Goal: Task Accomplishment & Management: Use online tool/utility

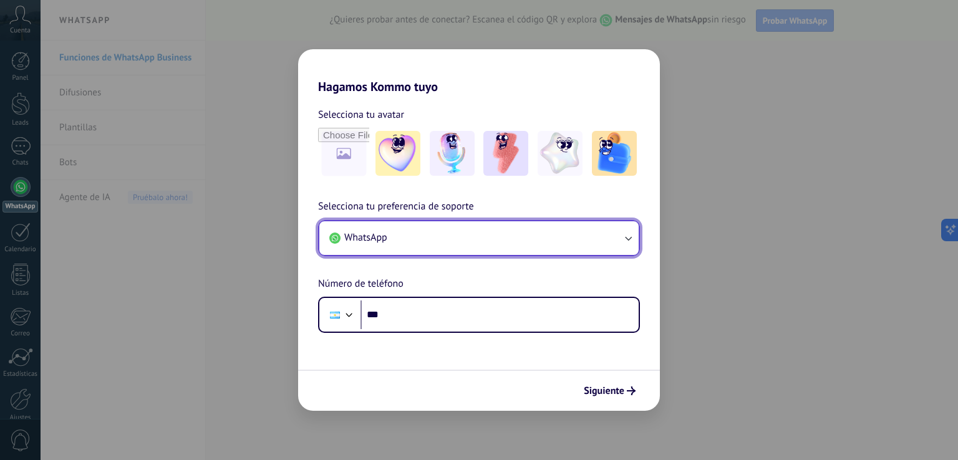
click at [486, 238] on button "WhatsApp" at bounding box center [478, 238] width 319 height 34
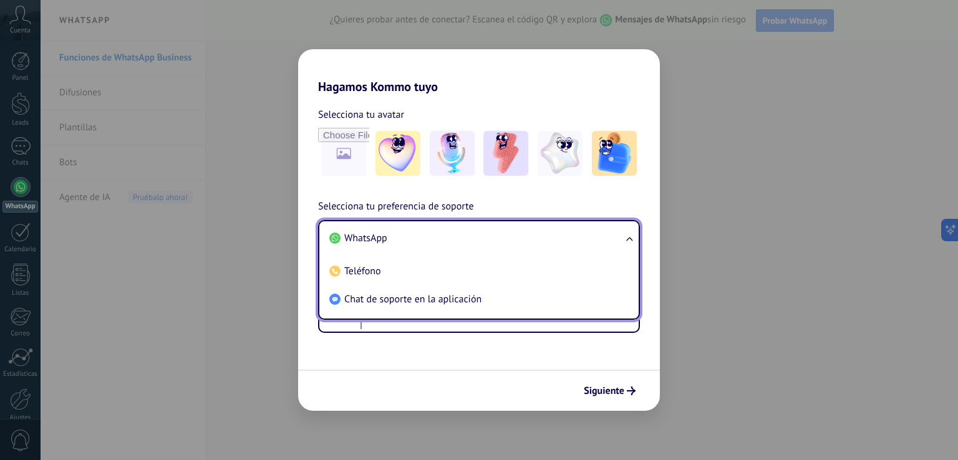
click at [491, 235] on li "WhatsApp" at bounding box center [476, 238] width 304 height 28
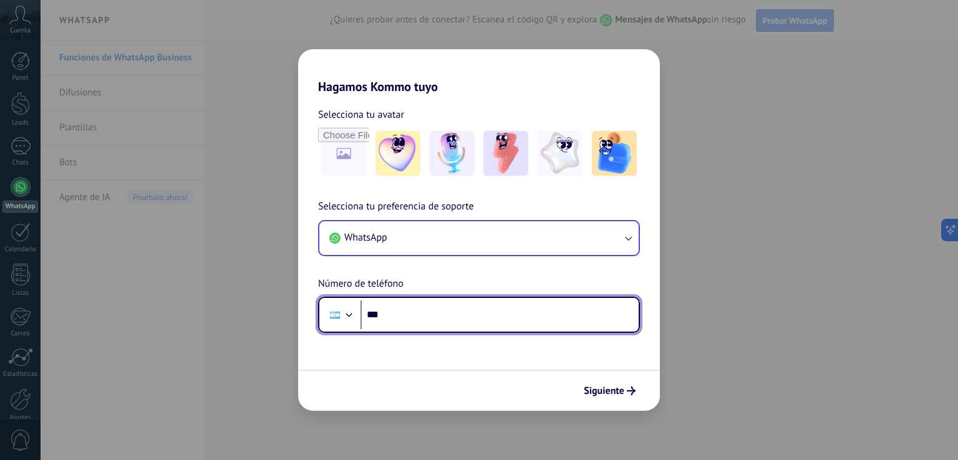
click at [424, 313] on input "***" at bounding box center [499, 315] width 278 height 29
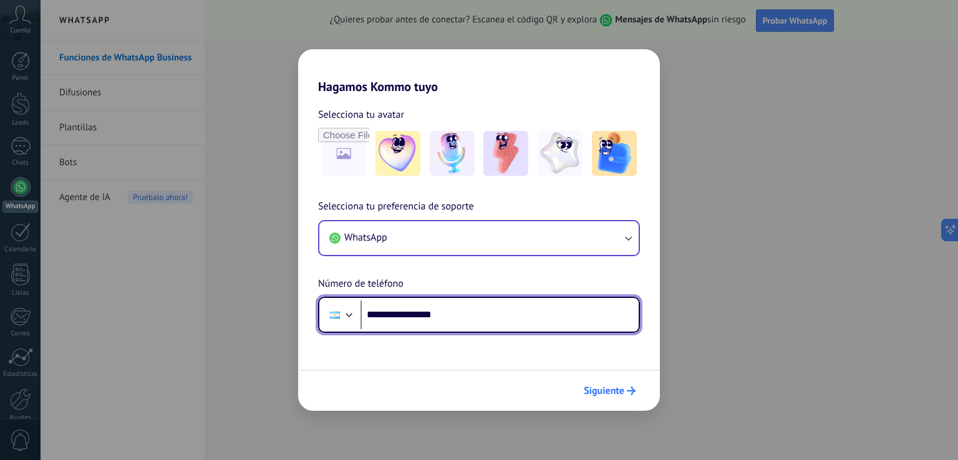
type input "**********"
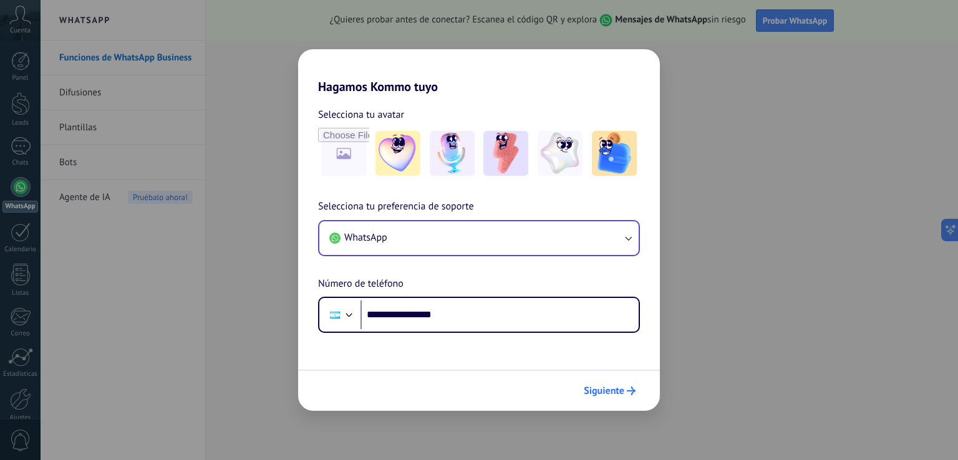
click at [620, 388] on span "Siguiente" at bounding box center [604, 391] width 41 height 9
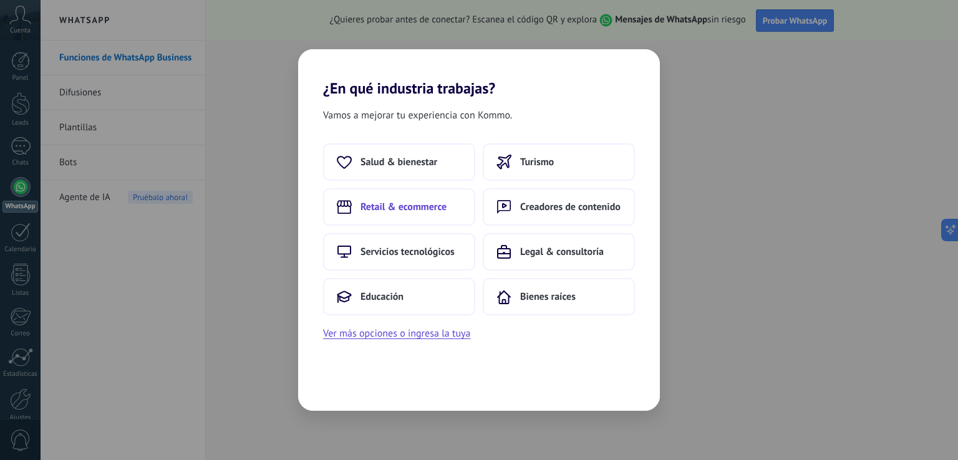
click at [417, 213] on button "Retail & ecommerce" at bounding box center [399, 206] width 152 height 37
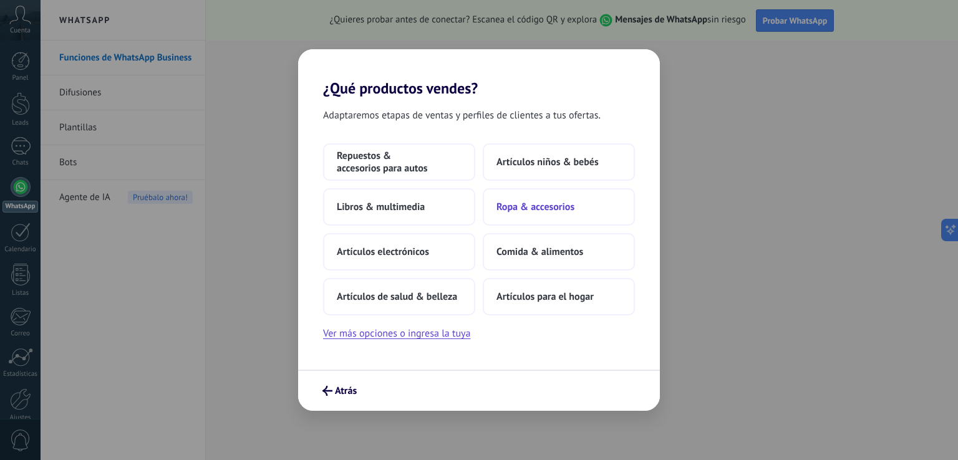
click at [554, 198] on button "Ropa & accesorios" at bounding box center [559, 206] width 152 height 37
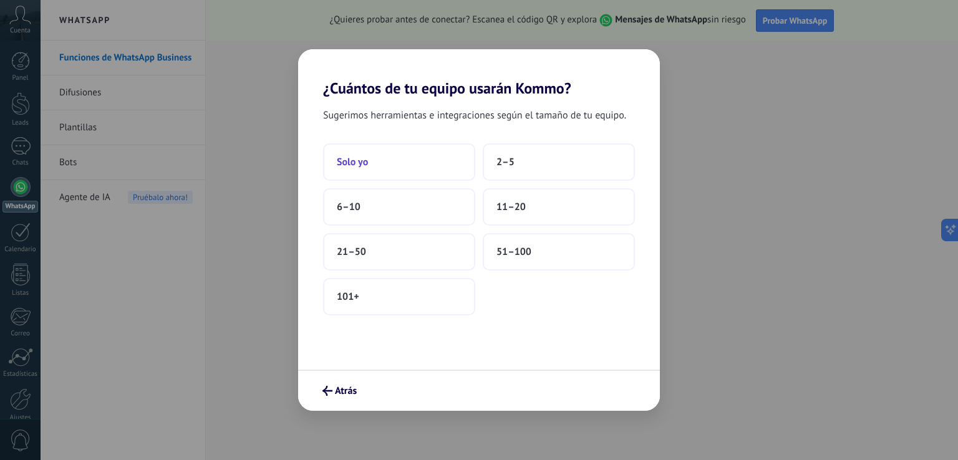
click at [407, 167] on button "Solo yo" at bounding box center [399, 161] width 152 height 37
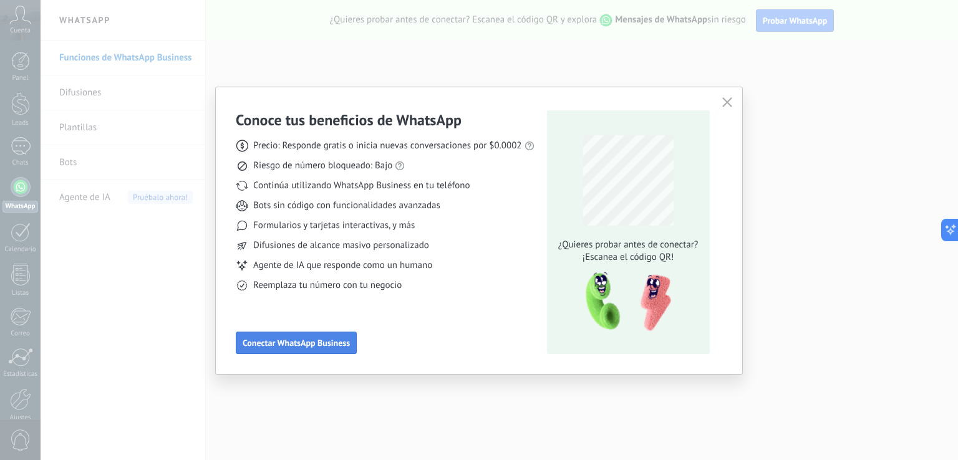
click at [319, 345] on span "Conectar WhatsApp Business" at bounding box center [296, 343] width 107 height 9
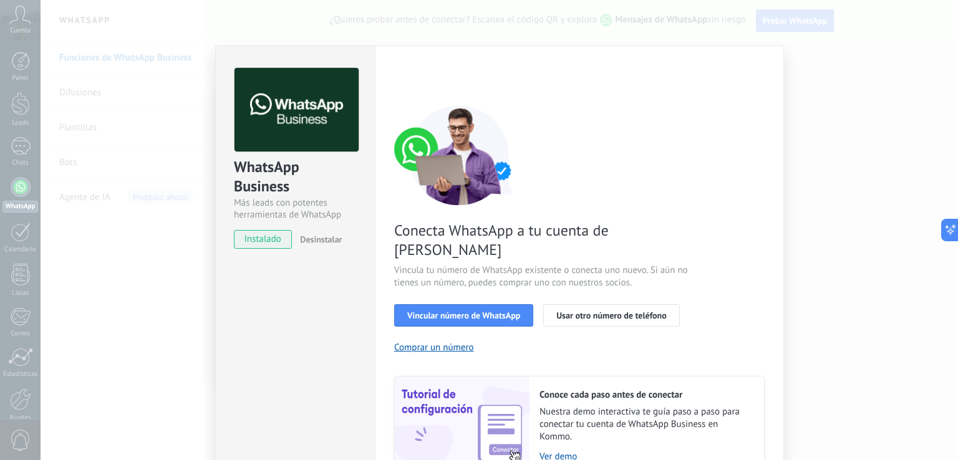
click at [140, 240] on div "WhatsApp Business Más leads con potentes herramientas de WhatsApp instalado Des…" at bounding box center [499, 230] width 917 height 460
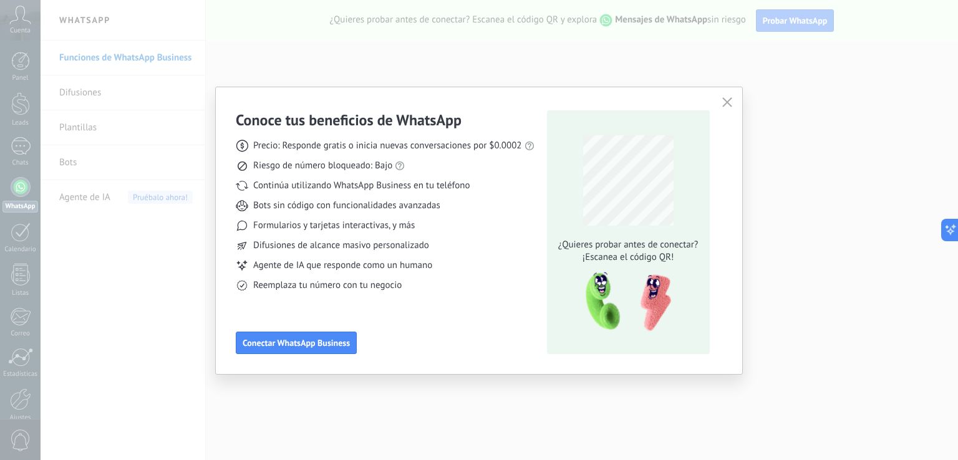
click at [29, 19] on div "Conoce tus beneficios de WhatsApp Precio: Responde gratis o inicia nuevas conve…" at bounding box center [479, 230] width 958 height 460
click at [724, 102] on icon "button" at bounding box center [727, 102] width 10 height 10
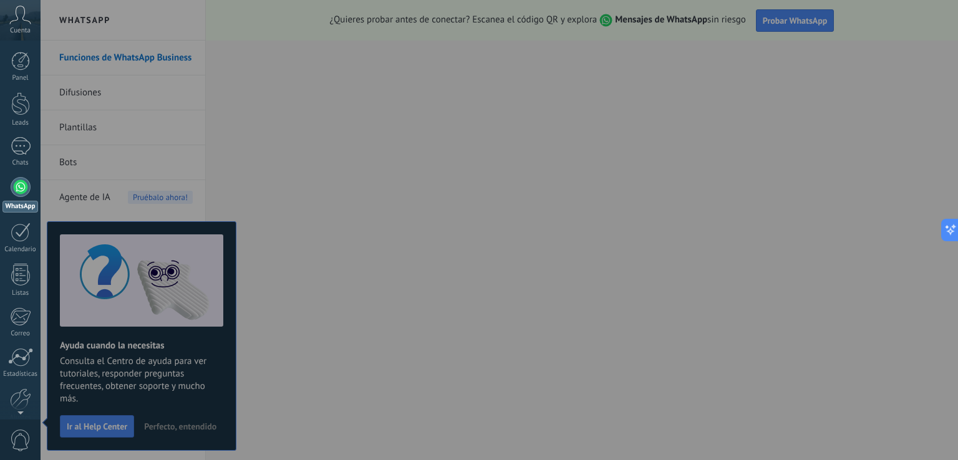
click at [19, 28] on span "Cuenta" at bounding box center [20, 31] width 21 height 8
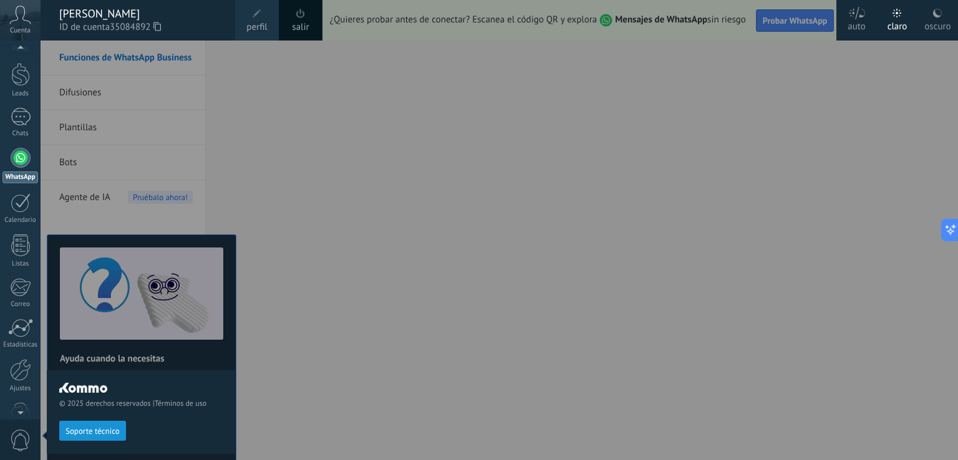
scroll to position [58, 0]
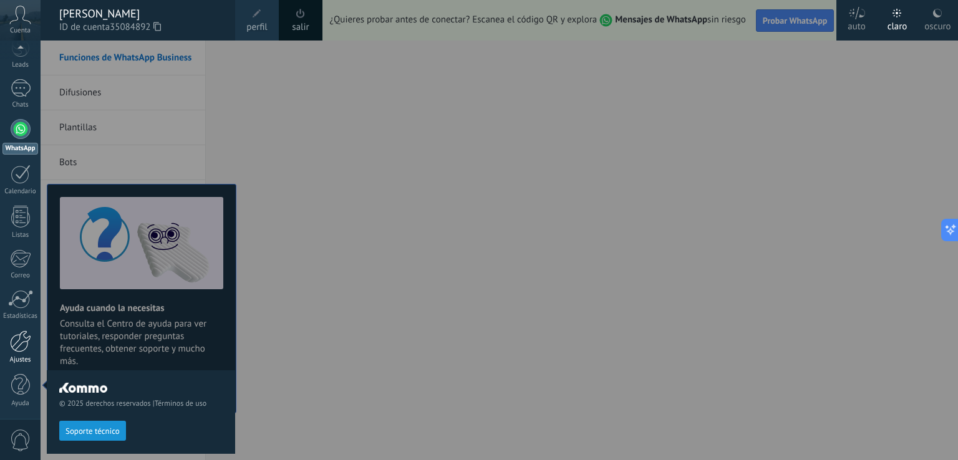
click at [27, 342] on div at bounding box center [20, 341] width 21 height 22
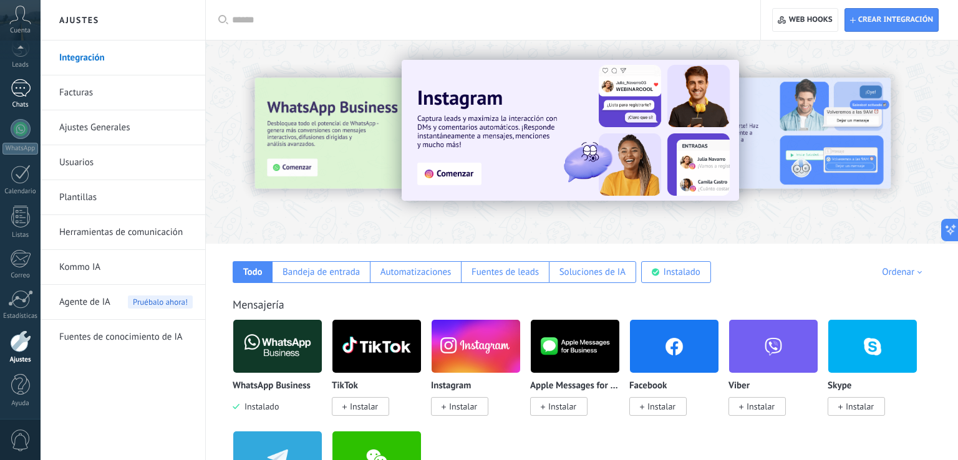
click at [22, 93] on div at bounding box center [21, 88] width 20 height 18
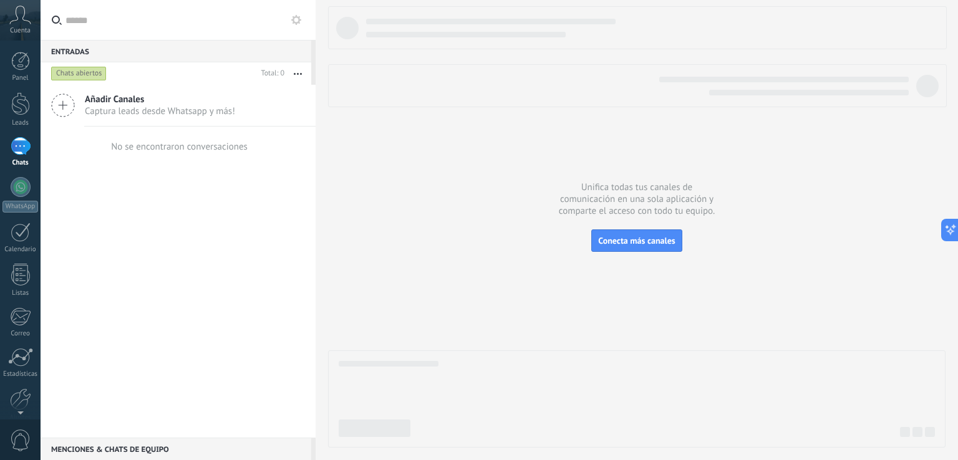
click at [122, 105] on span "Captura leads desde Whatsapp y más!" at bounding box center [160, 111] width 150 height 12
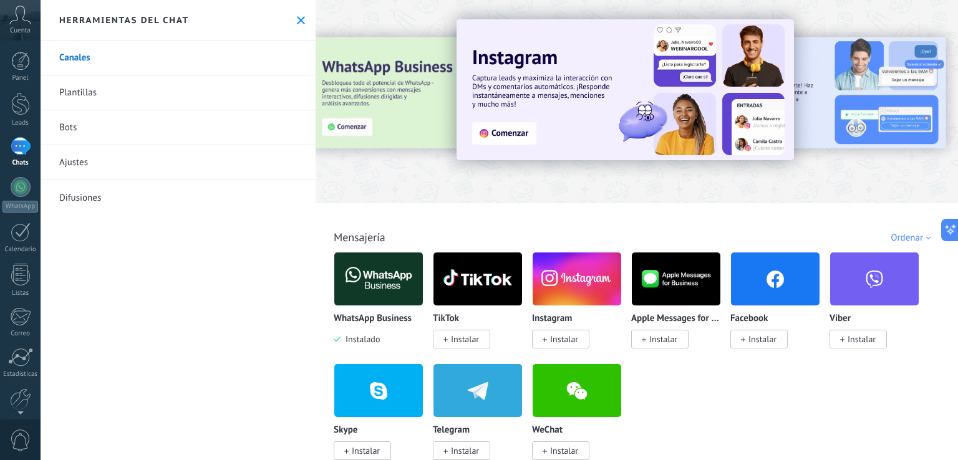
click at [125, 58] on link "Canales" at bounding box center [178, 58] width 275 height 35
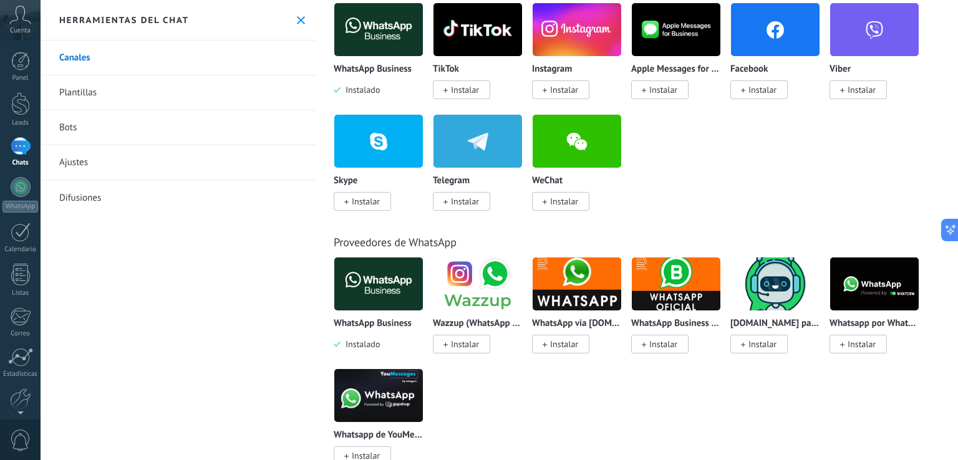
scroll to position [312, 0]
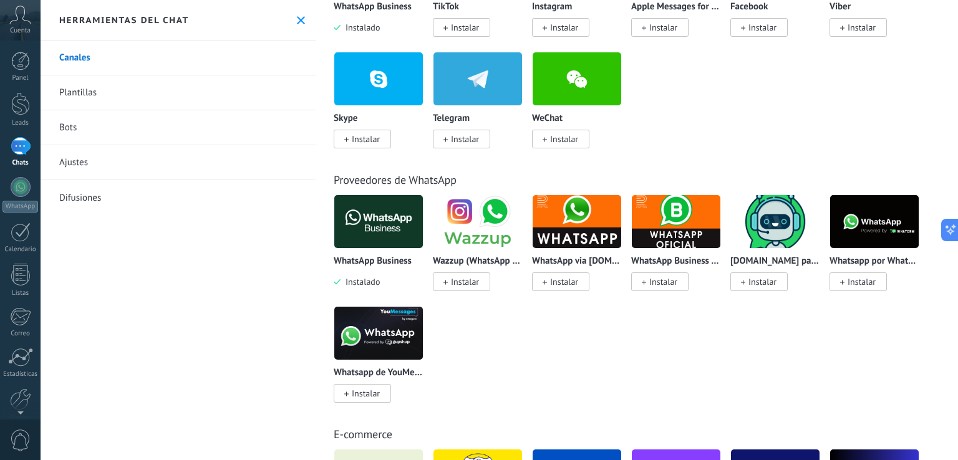
click at [661, 250] on div "WhatsApp Business API ([GEOGRAPHIC_DATA]) via [DOMAIN_NAME] Instalar" at bounding box center [676, 242] width 90 height 94
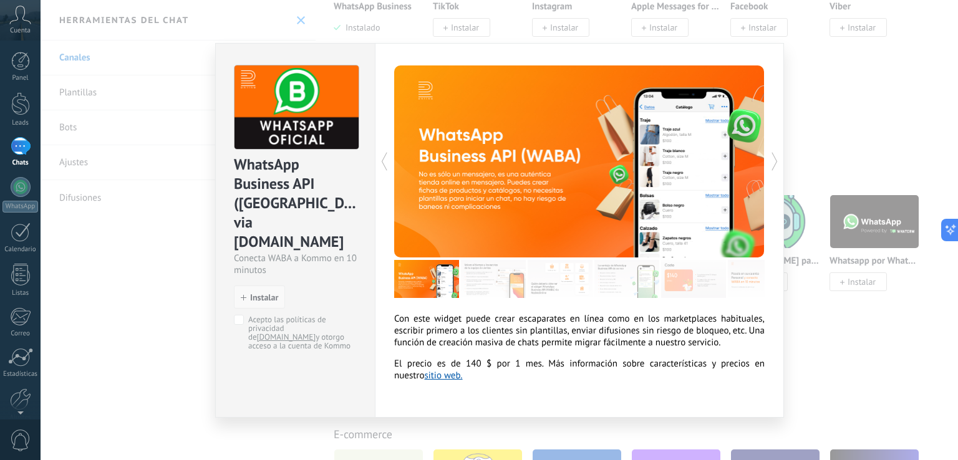
click at [253, 293] on span "Instalar" at bounding box center [264, 297] width 28 height 9
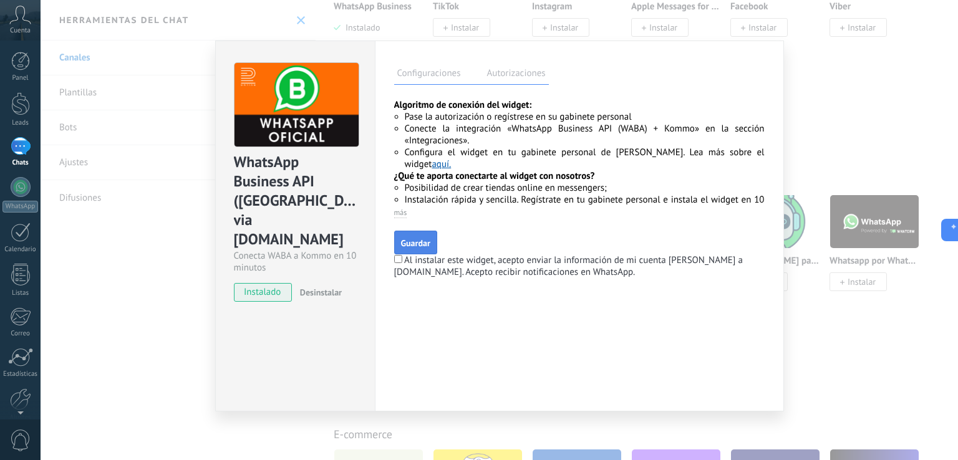
click at [411, 245] on span "Guardar" at bounding box center [415, 243] width 29 height 9
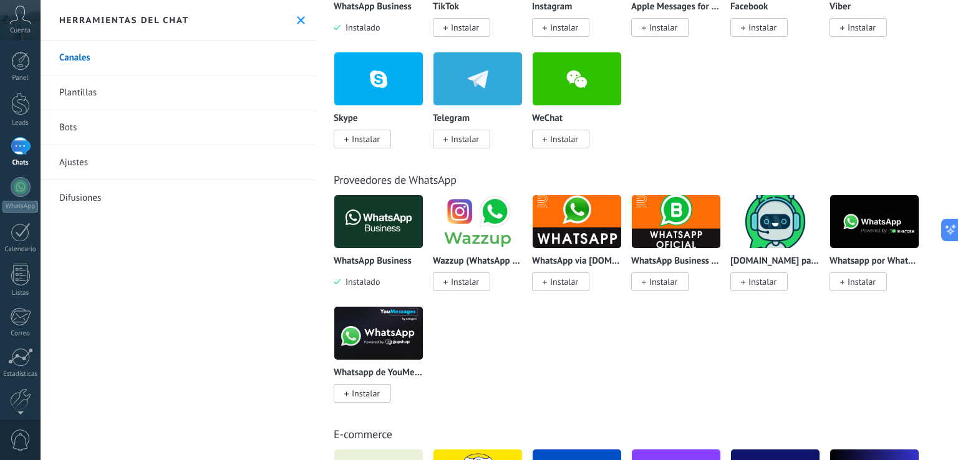
click at [666, 255] on div "WhatsApp Business API ([GEOGRAPHIC_DATA]) via [DOMAIN_NAME] Instalar" at bounding box center [676, 242] width 90 height 94
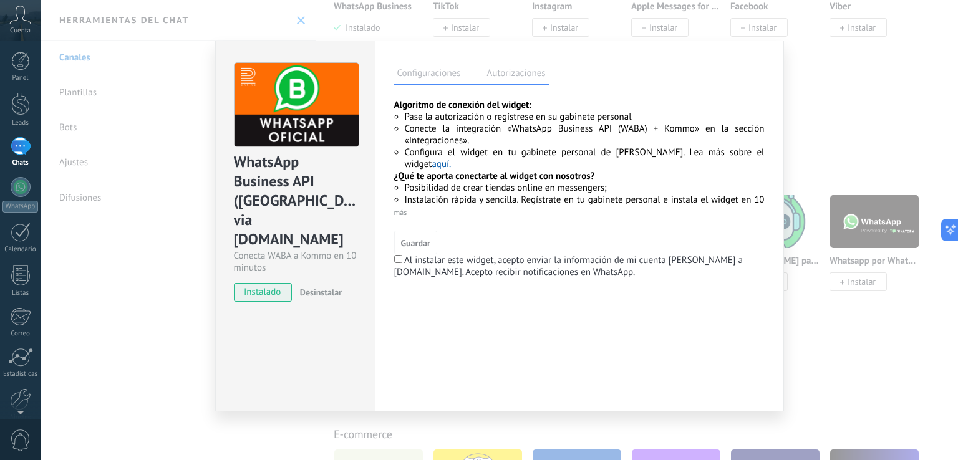
click at [271, 201] on div "WhatsApp Business API ([GEOGRAPHIC_DATA]) via [DOMAIN_NAME]" at bounding box center [295, 201] width 123 height 98
click at [514, 77] on label "Autorizaciones" at bounding box center [516, 75] width 65 height 18
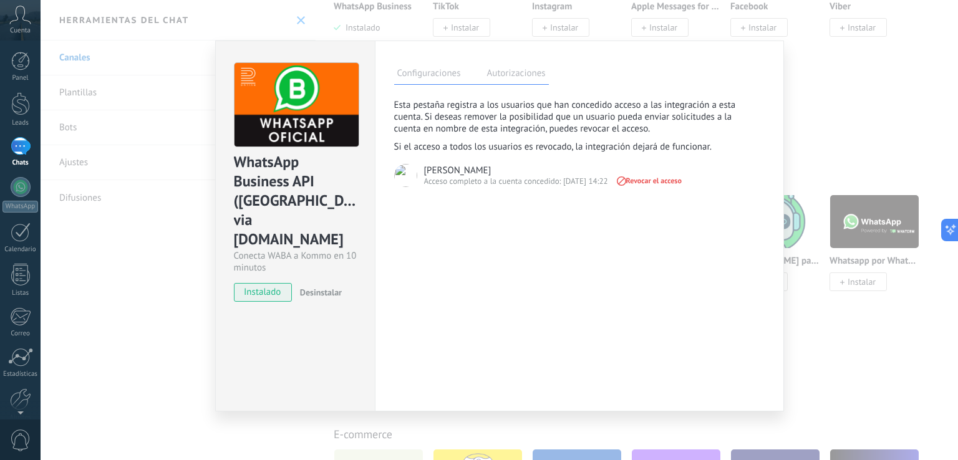
click at [430, 76] on label "Configuraciones" at bounding box center [429, 75] width 70 height 18
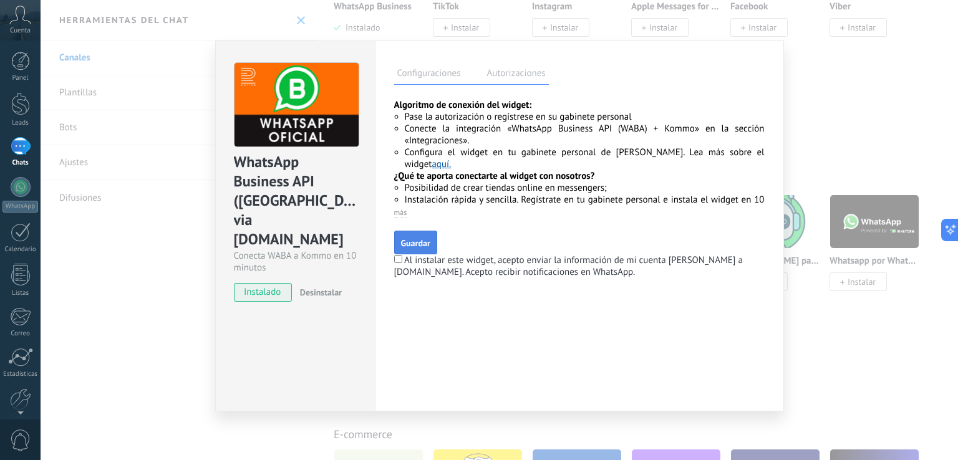
click at [417, 243] on span "Guardar" at bounding box center [415, 243] width 29 height 9
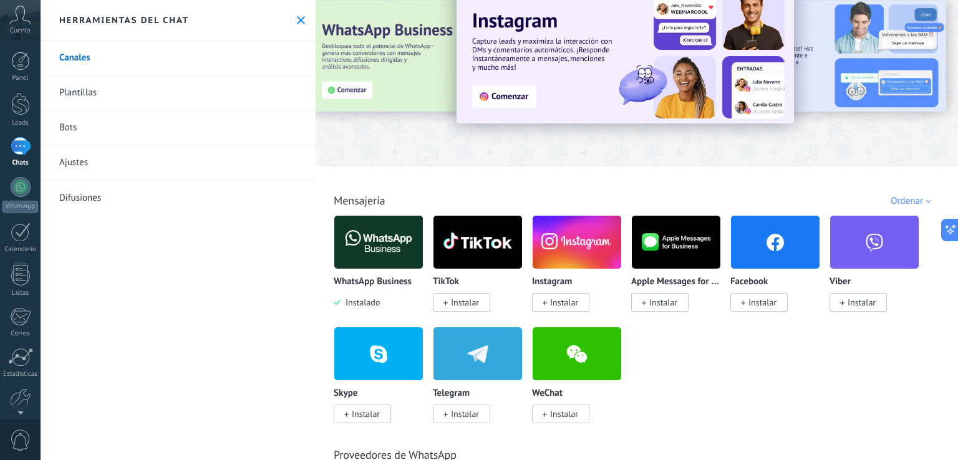
scroll to position [0, 0]
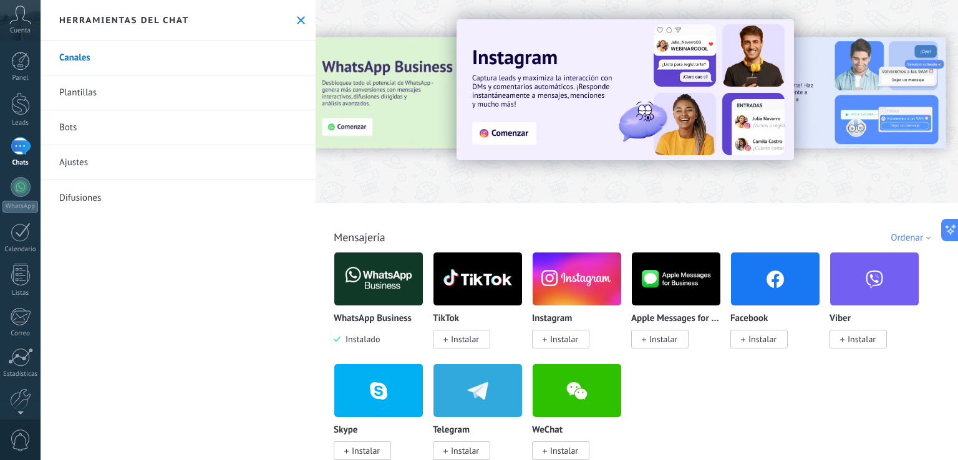
click at [120, 91] on link "Plantillas" at bounding box center [178, 92] width 275 height 35
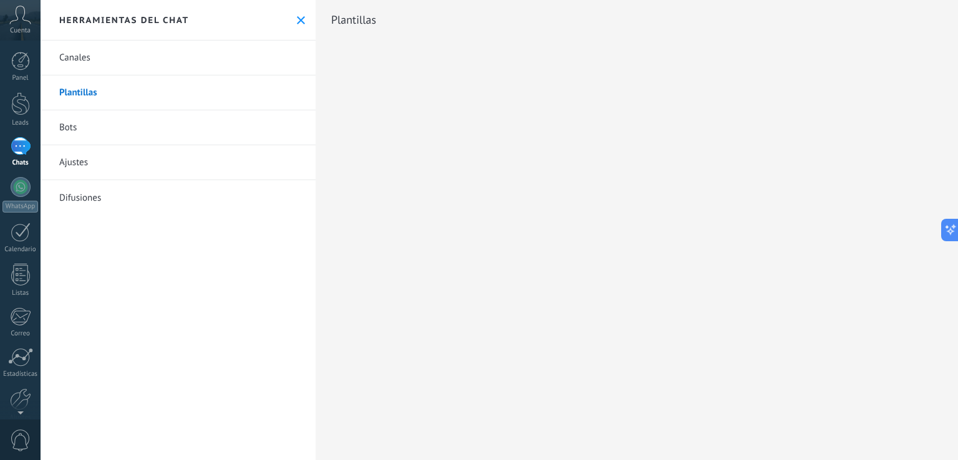
click at [117, 62] on link "Canales" at bounding box center [178, 58] width 275 height 35
